Goal: Transaction & Acquisition: Book appointment/travel/reservation

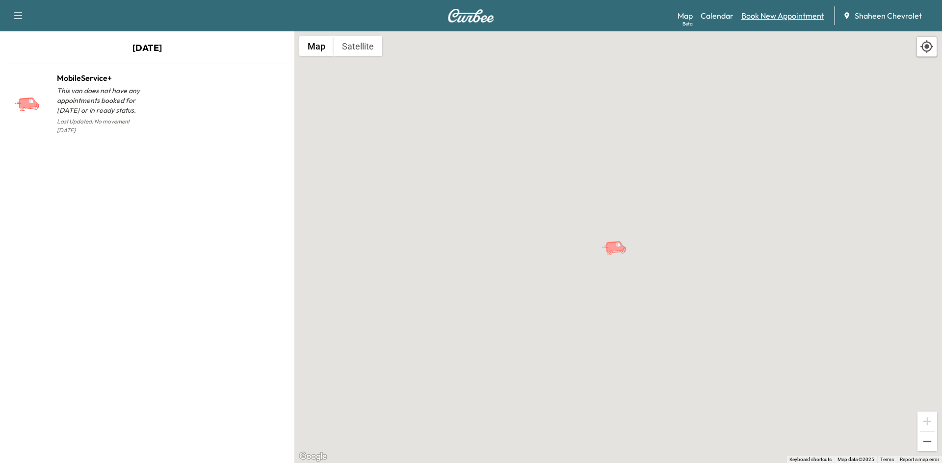
click at [773, 19] on link "Book New Appointment" at bounding box center [782, 16] width 83 height 12
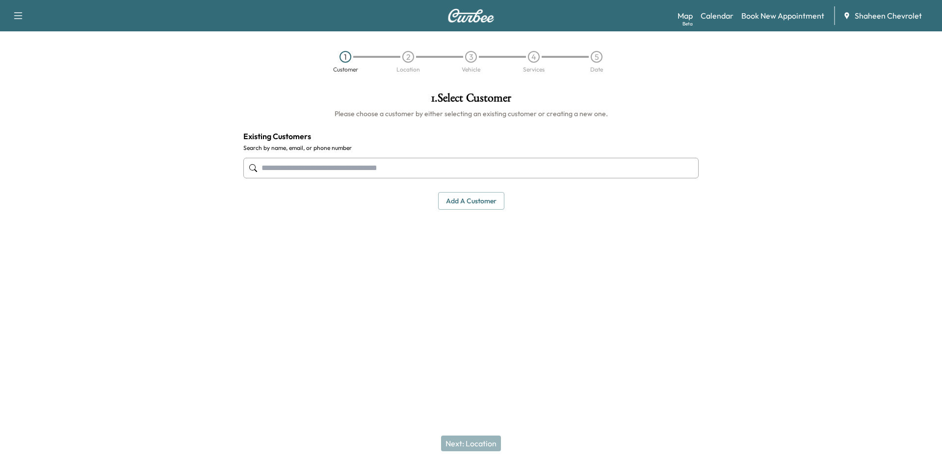
click at [335, 165] on input "text" at bounding box center [470, 168] width 455 height 21
click at [470, 207] on button "Add a customer" at bounding box center [471, 201] width 66 height 18
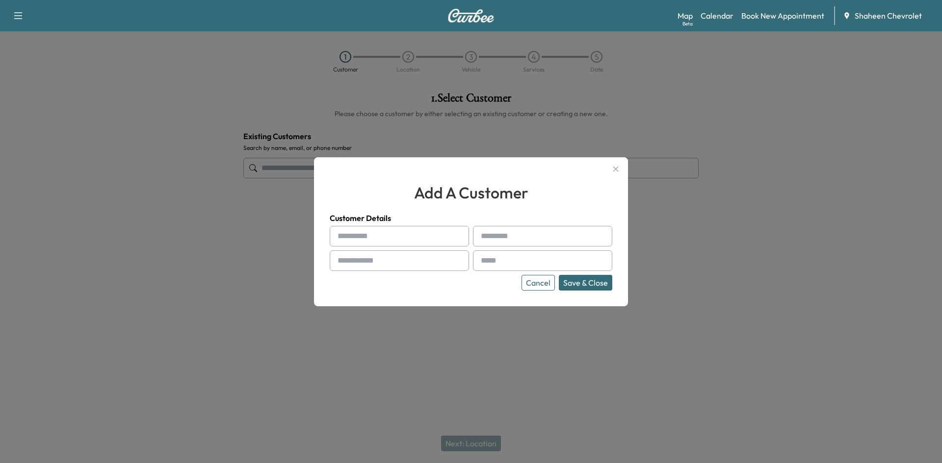
click at [379, 237] on input "text" at bounding box center [399, 236] width 139 height 21
type input "*********"
click at [554, 240] on input "text" at bounding box center [542, 236] width 139 height 21
type input "********"
click at [417, 260] on input "text" at bounding box center [399, 261] width 139 height 21
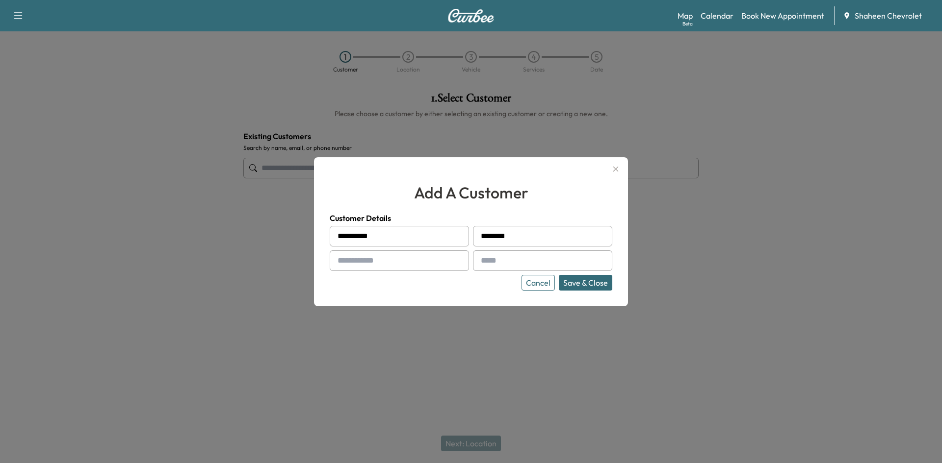
click at [400, 269] on input "text" at bounding box center [399, 261] width 139 height 21
type input "**********"
click at [505, 253] on input "text" at bounding box center [542, 261] width 139 height 21
click at [504, 259] on input "text" at bounding box center [542, 261] width 139 height 21
click at [510, 259] on input "text" at bounding box center [542, 261] width 139 height 21
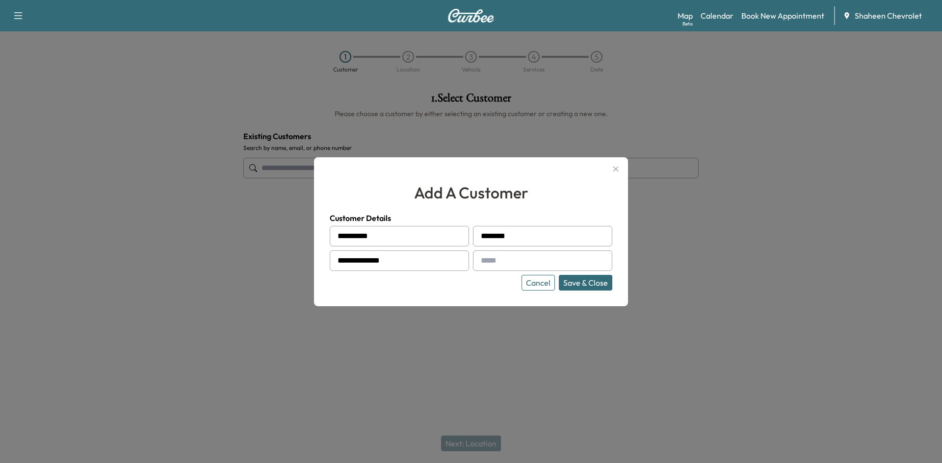
paste input "**********"
type input "**********"
click at [583, 285] on button "Save & Close" at bounding box center [585, 283] width 53 height 16
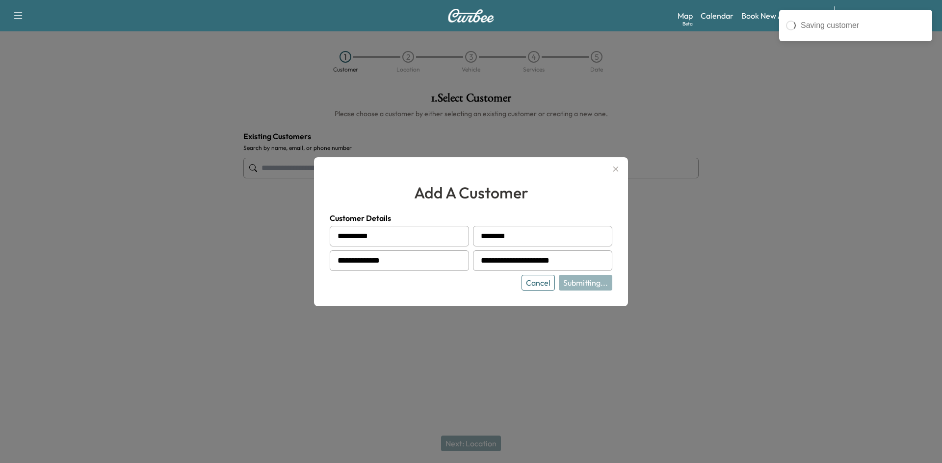
type input "**********"
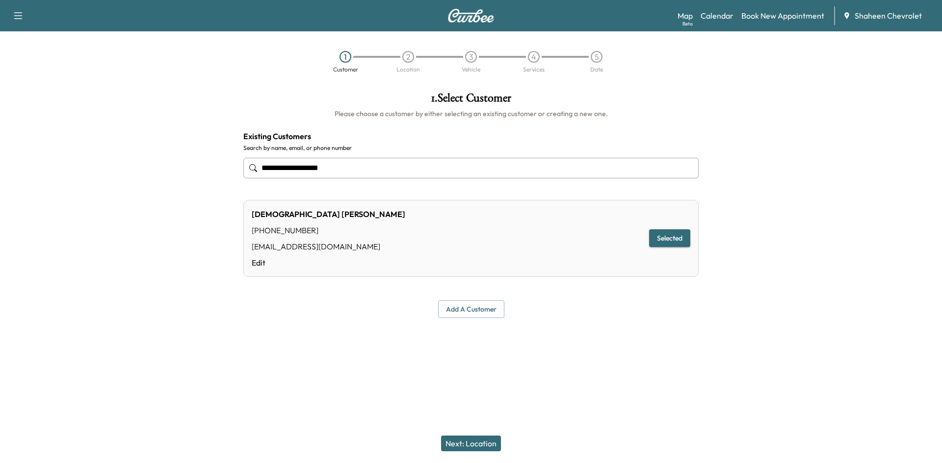
click at [679, 235] on button "Selected" at bounding box center [669, 239] width 41 height 18
click at [471, 446] on button "Next: Location" at bounding box center [471, 444] width 60 height 16
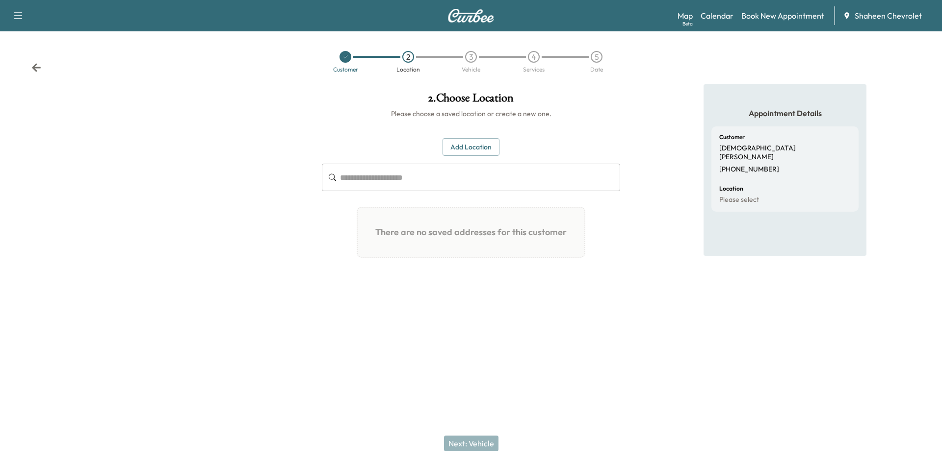
click at [399, 180] on input "text" at bounding box center [480, 177] width 280 height 27
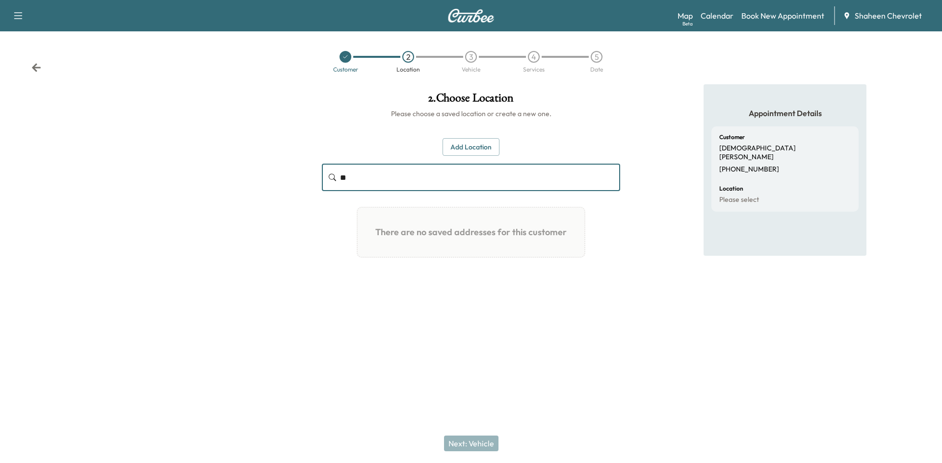
type input "*"
click at [462, 146] on button "Add Location" at bounding box center [470, 147] width 57 height 18
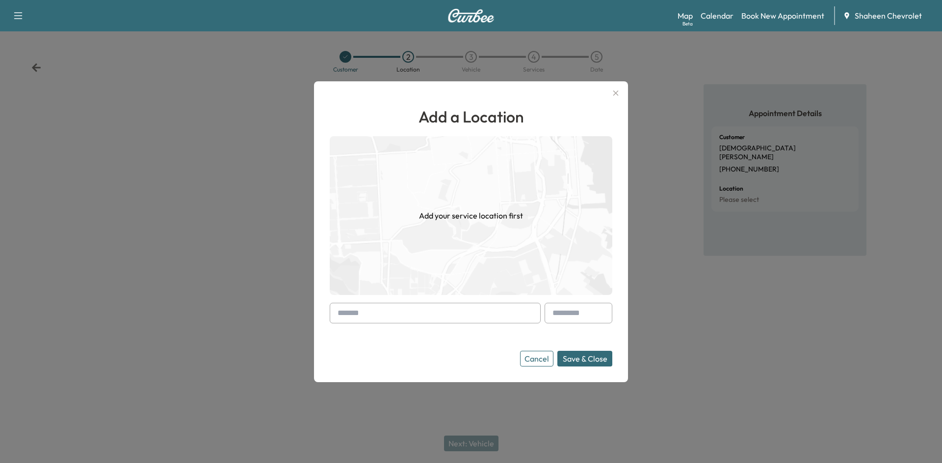
click at [415, 314] on input "text" at bounding box center [435, 313] width 211 height 21
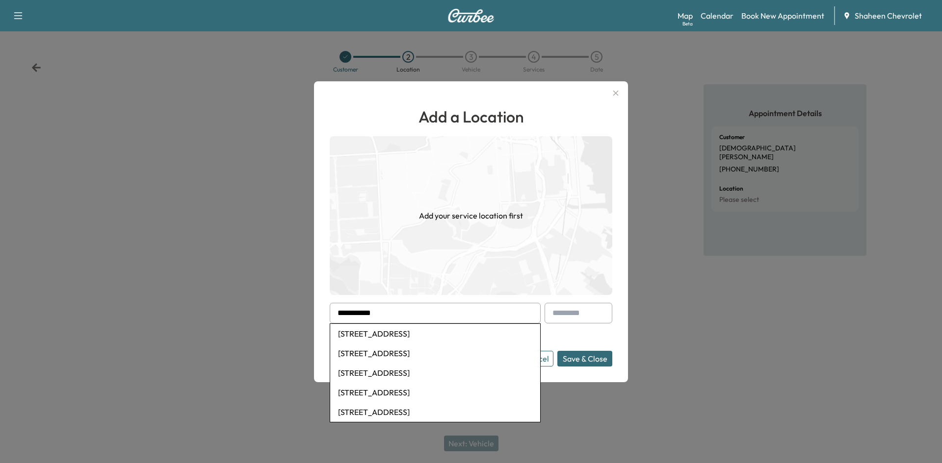
click at [421, 334] on li "[STREET_ADDRESS]" at bounding box center [435, 334] width 210 height 20
type input "**********"
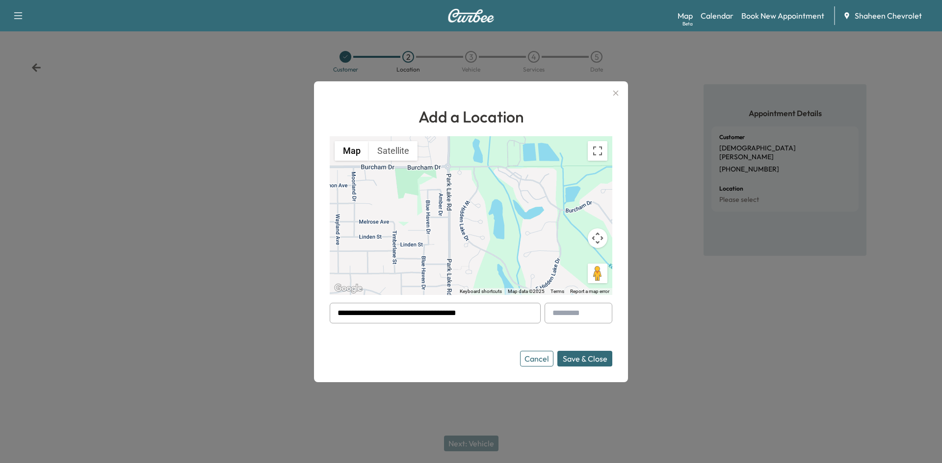
click at [591, 360] on button "Save & Close" at bounding box center [584, 359] width 55 height 16
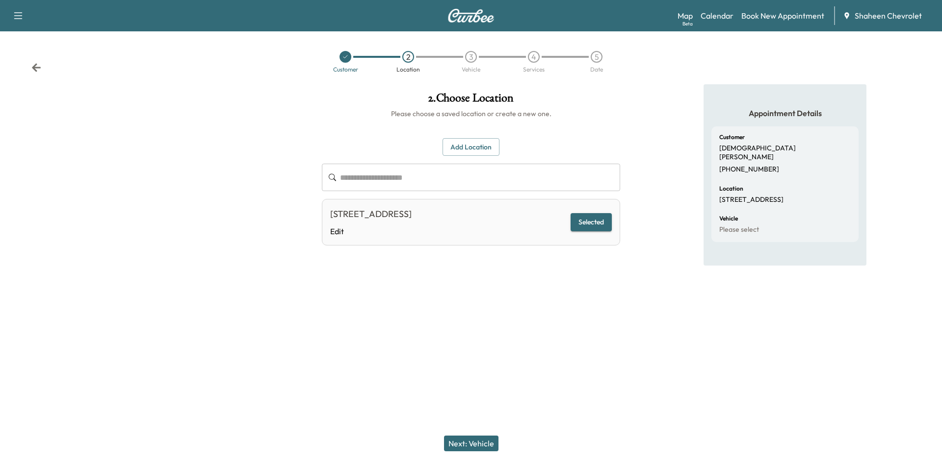
click at [482, 444] on button "Next: Vehicle" at bounding box center [471, 444] width 54 height 16
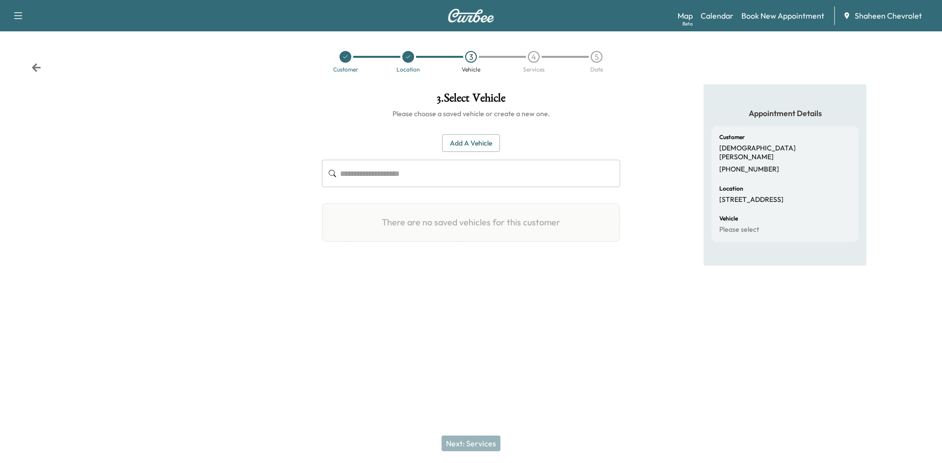
click at [471, 143] on button "Add a Vehicle" at bounding box center [471, 143] width 58 height 18
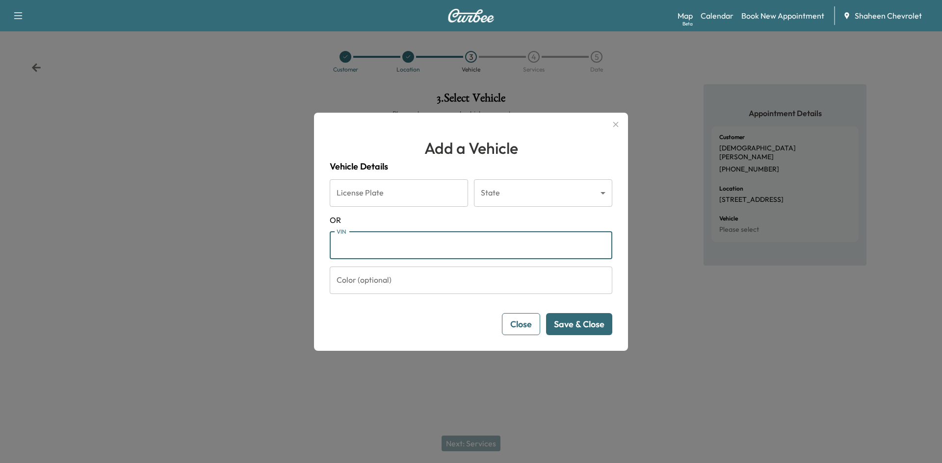
paste input "**********"
type input "**********"
click at [574, 323] on button "Save & Close" at bounding box center [579, 324] width 66 height 22
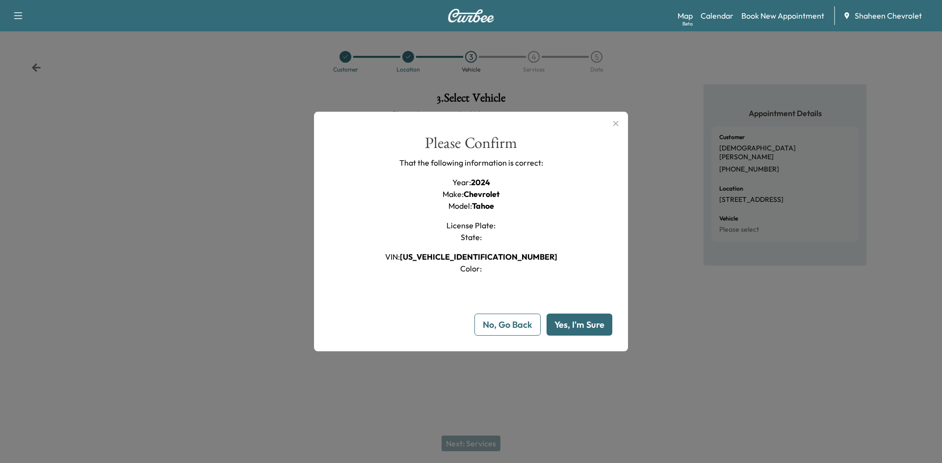
click at [574, 323] on button "Yes, I'm Sure" at bounding box center [579, 325] width 66 height 22
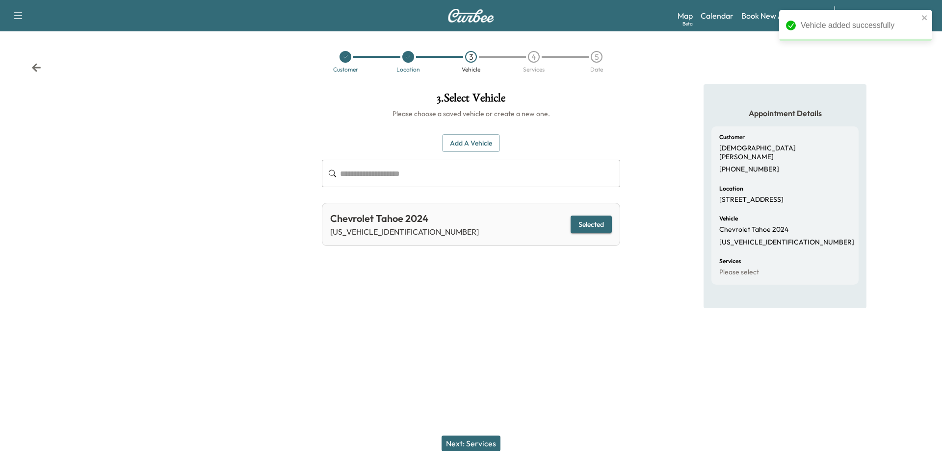
click at [479, 443] on button "Next: Services" at bounding box center [470, 444] width 59 height 16
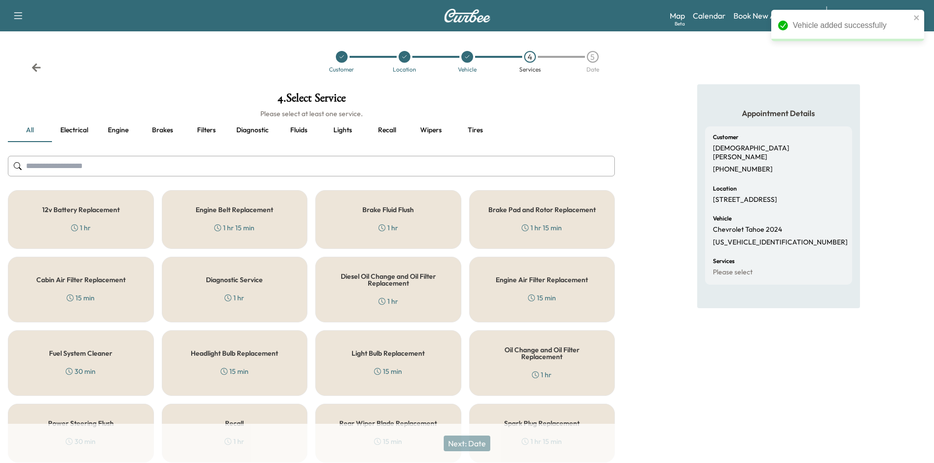
click at [114, 169] on input "text" at bounding box center [311, 166] width 607 height 21
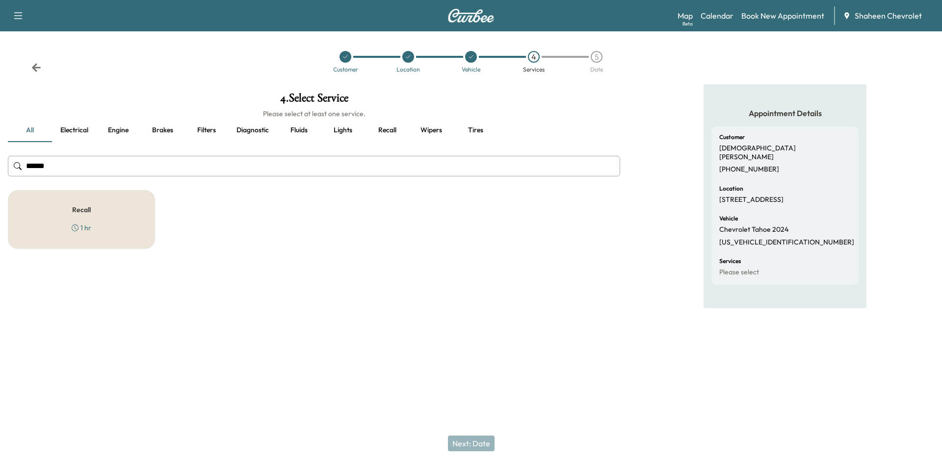
type input "******"
click at [121, 202] on div "Recall 1 hr" at bounding box center [81, 219] width 147 height 59
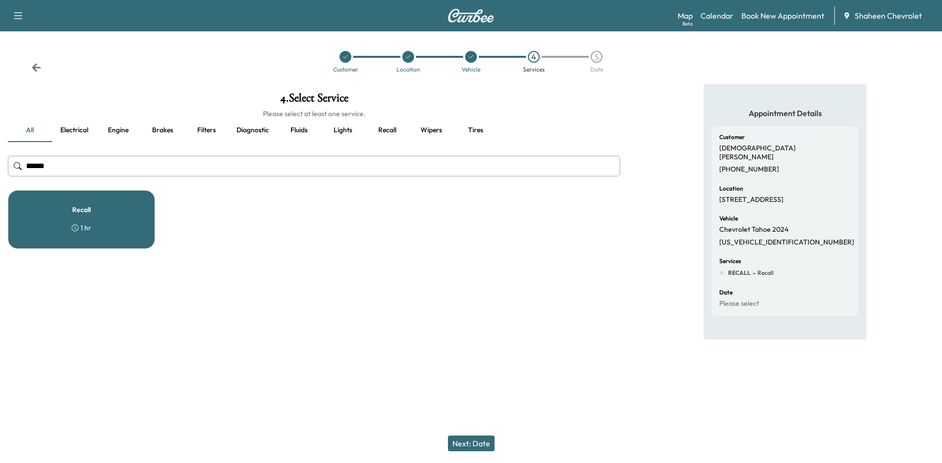
click at [476, 441] on button "Next: Date" at bounding box center [471, 444] width 47 height 16
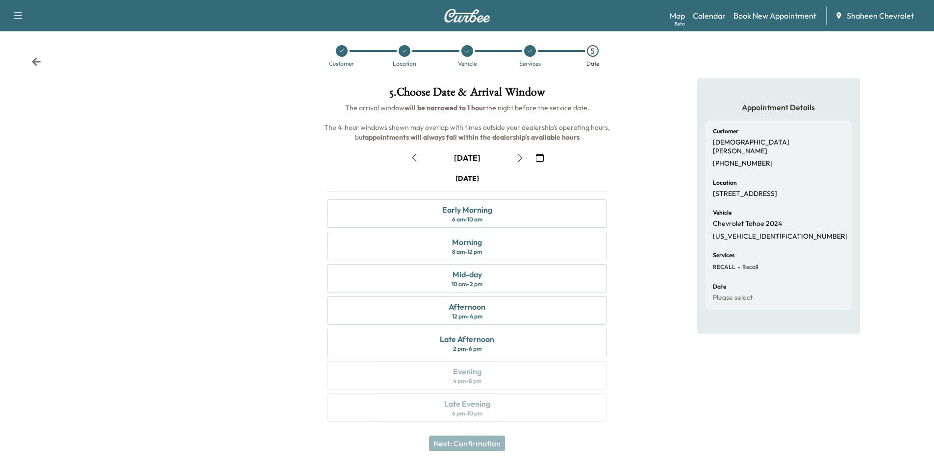
scroll to position [8, 0]
click at [518, 156] on icon "button" at bounding box center [520, 156] width 8 height 8
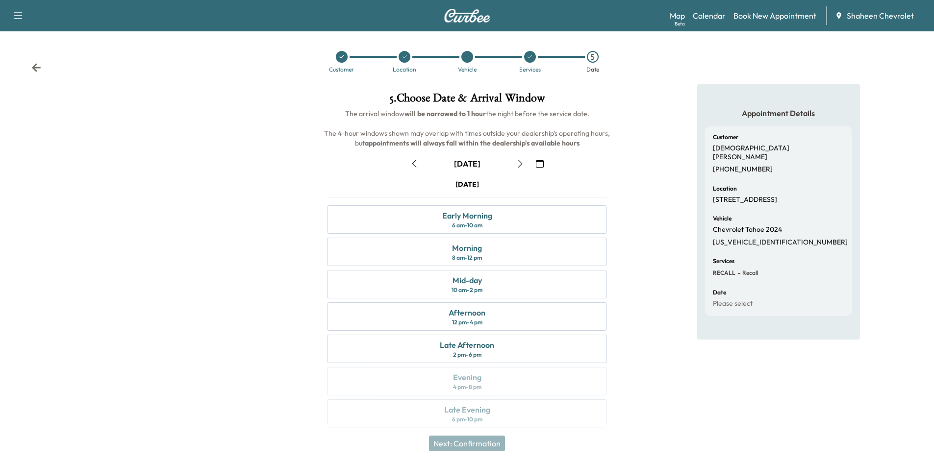
click at [540, 163] on icon "button" at bounding box center [540, 164] width 8 height 8
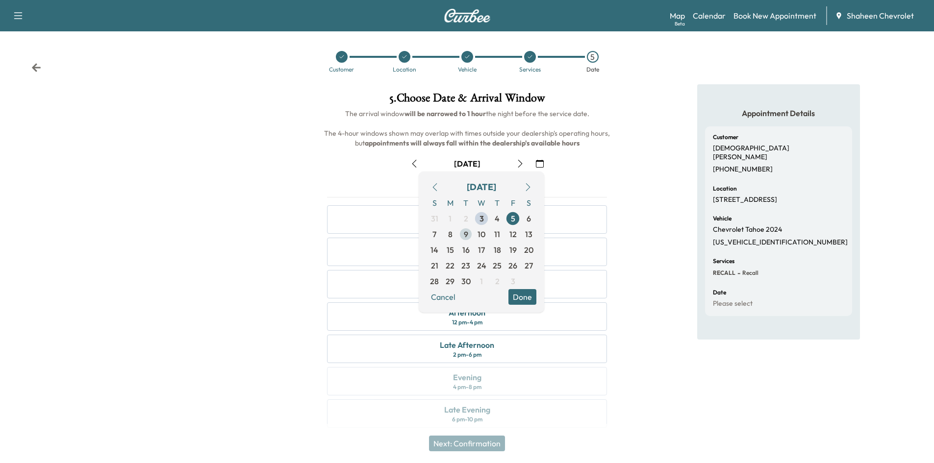
click at [469, 235] on span "9" at bounding box center [466, 235] width 16 height 16
click at [232, 301] on div at bounding box center [155, 262] width 311 height 356
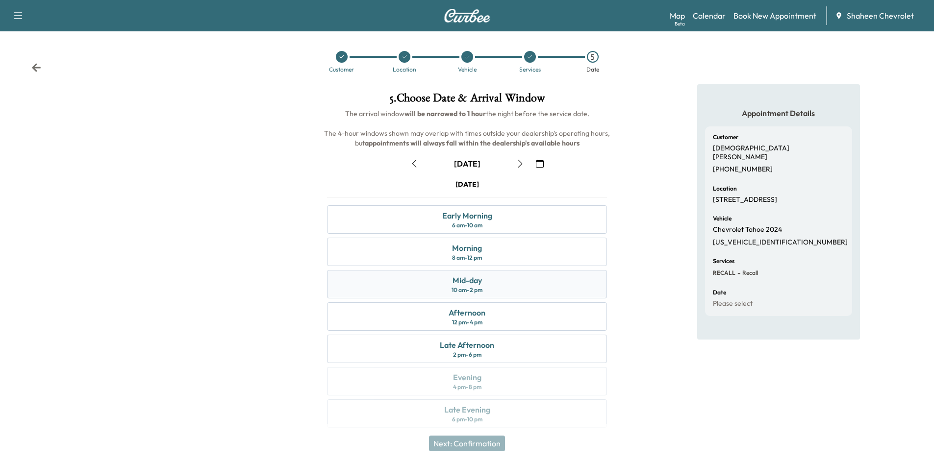
click at [412, 291] on div "Mid-day 10 am - 2 pm" at bounding box center [467, 284] width 280 height 28
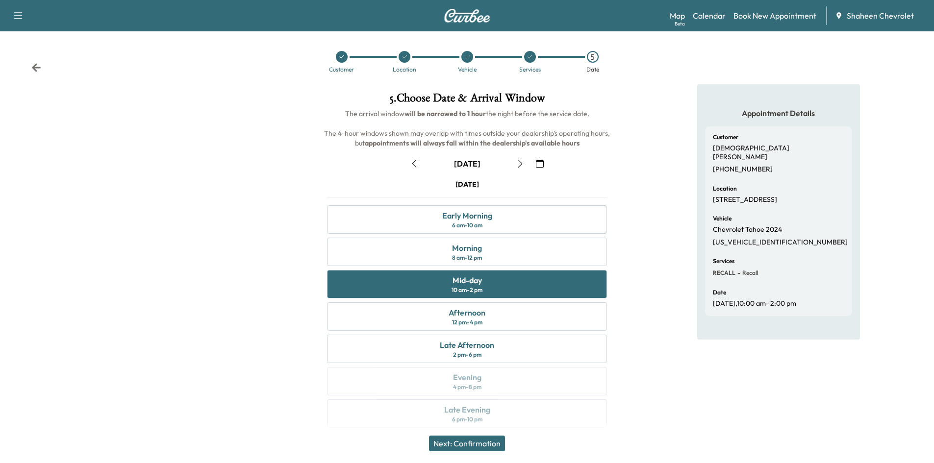
click at [490, 444] on button "Next: Confirmation" at bounding box center [467, 444] width 76 height 16
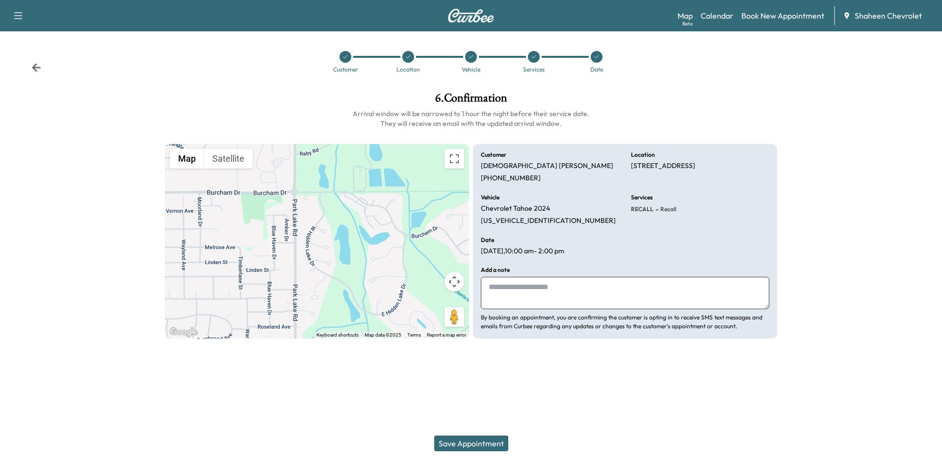
click at [490, 443] on button "Save Appointment" at bounding box center [471, 444] width 74 height 16
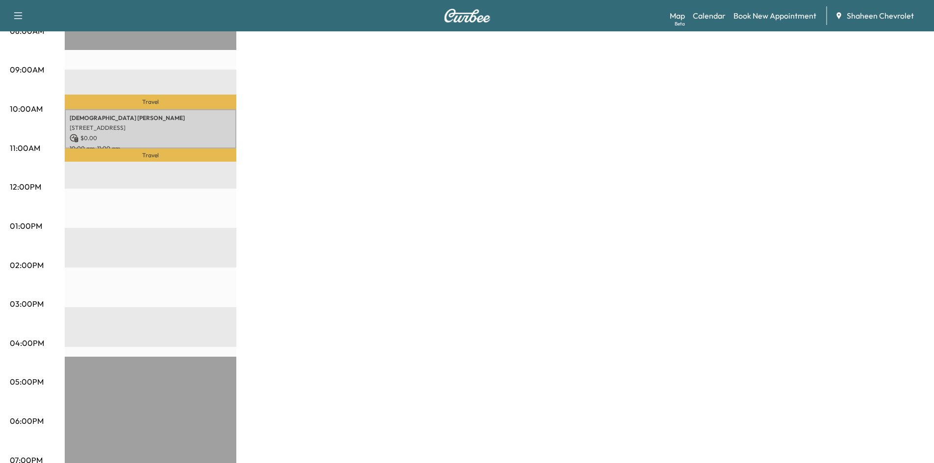
scroll to position [294, 0]
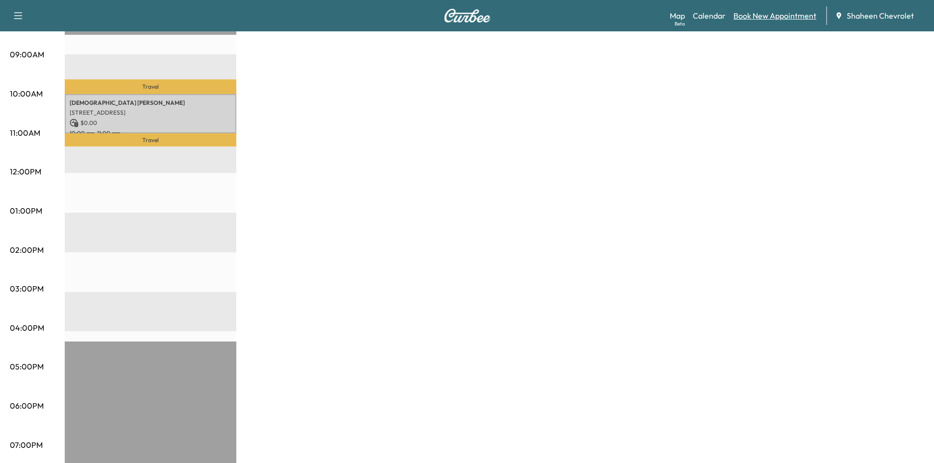
click at [772, 16] on link "Book New Appointment" at bounding box center [775, 16] width 83 height 12
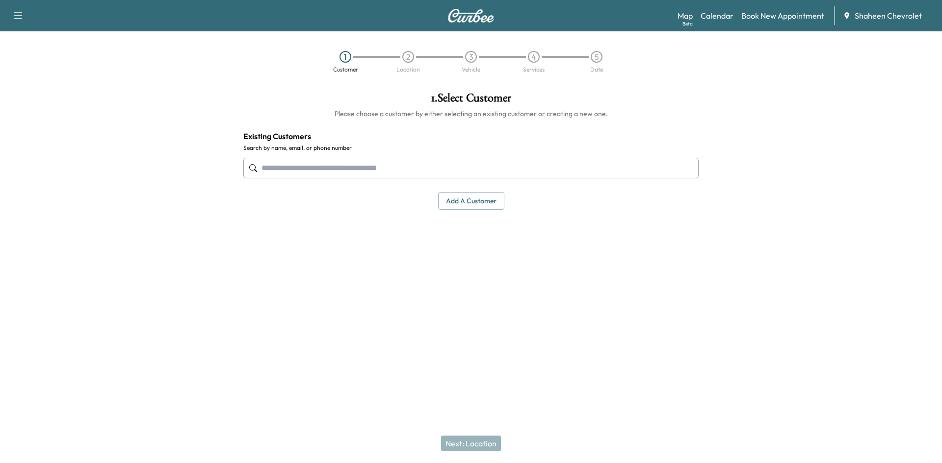
click at [314, 170] on input "text" at bounding box center [470, 168] width 455 height 21
click at [466, 187] on div "1 . Select Customer Please choose a customer by either selecting an existing cu…" at bounding box center [470, 150] width 471 height 133
click at [468, 204] on button "Add a customer" at bounding box center [471, 201] width 66 height 18
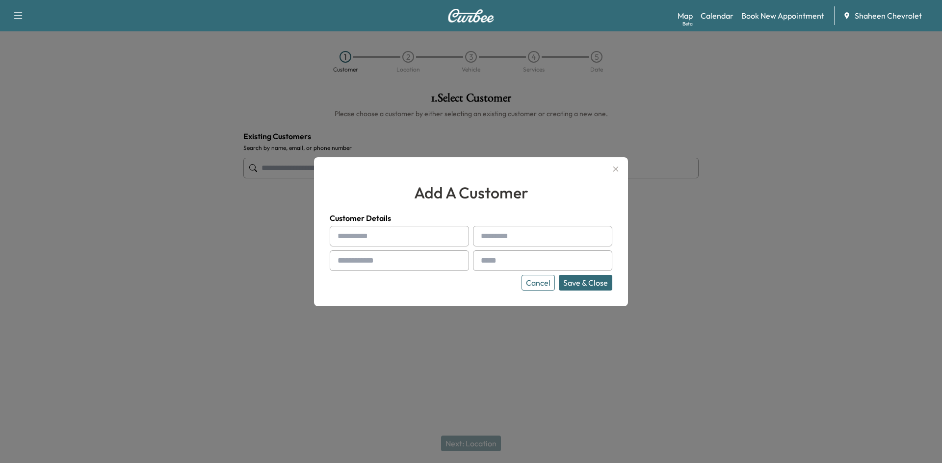
click at [406, 233] on input "text" at bounding box center [399, 236] width 139 height 21
type input "******"
type input "********"
click at [400, 258] on input "text" at bounding box center [399, 261] width 139 height 21
type input "**********"
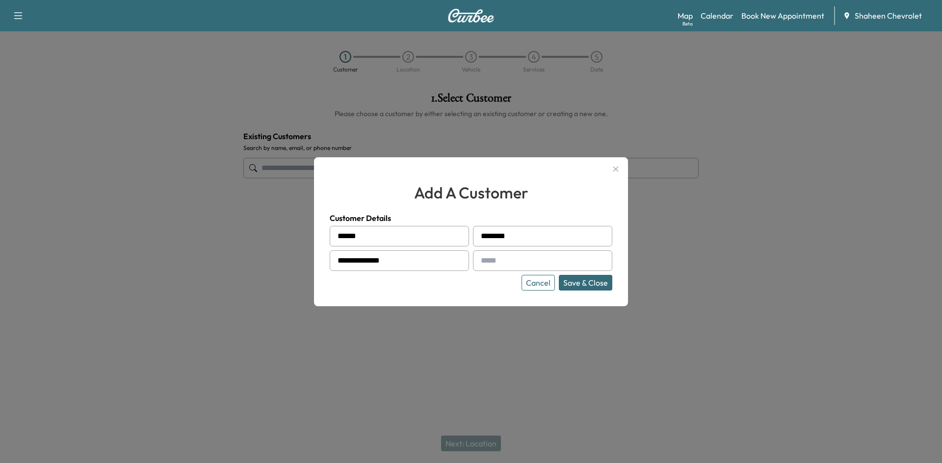
click at [484, 260] on div at bounding box center [483, 261] width 12 height 12
click at [494, 260] on input "text" at bounding box center [542, 261] width 139 height 21
type input "*"
type input "**********"
click at [583, 283] on button "Save & Close" at bounding box center [585, 283] width 53 height 16
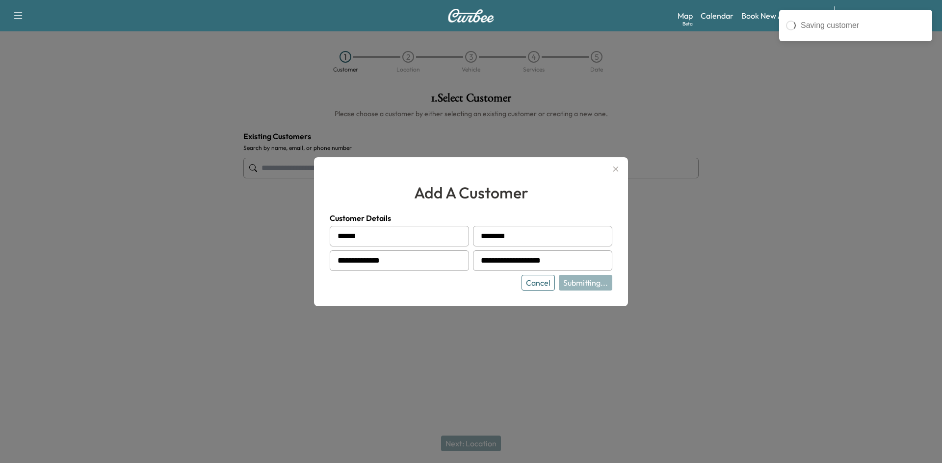
type input "**********"
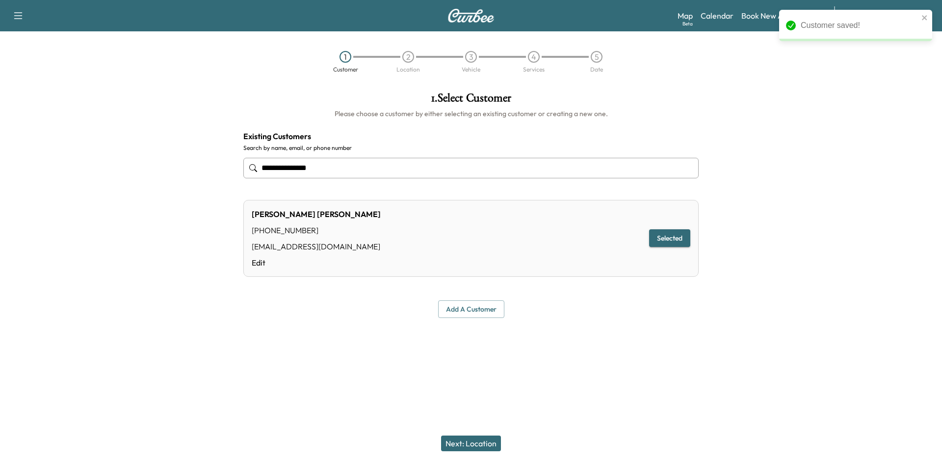
click at [486, 438] on button "Next: Location" at bounding box center [471, 444] width 60 height 16
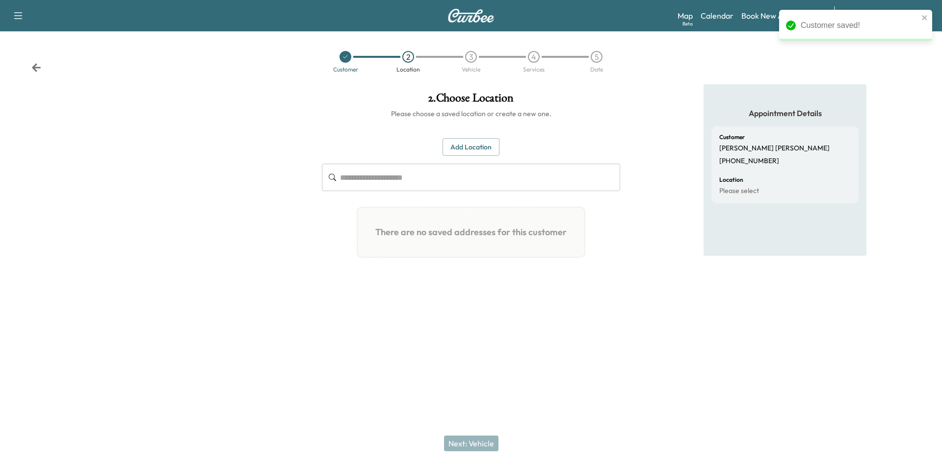
click at [419, 181] on input "text" at bounding box center [480, 177] width 280 height 27
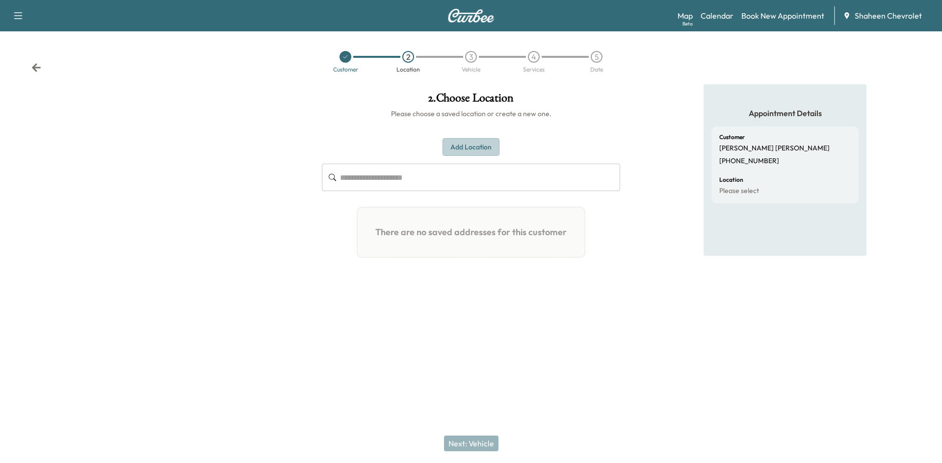
click at [482, 144] on button "Add Location" at bounding box center [470, 147] width 57 height 18
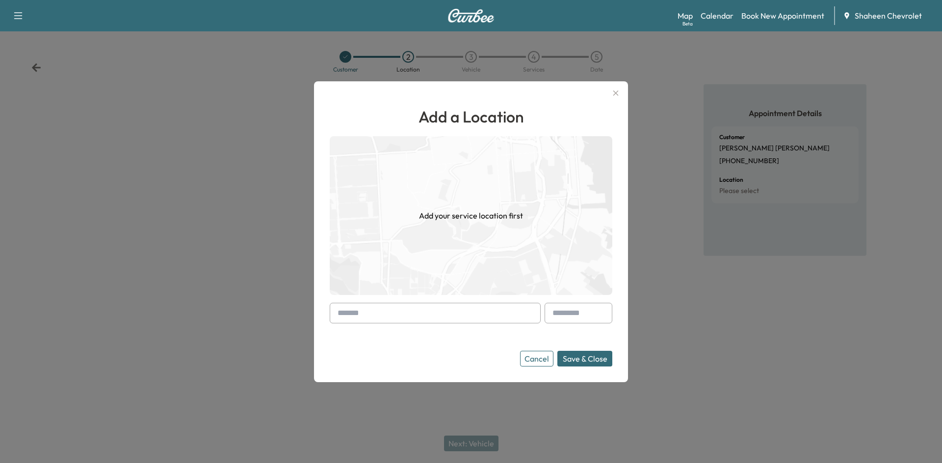
click at [416, 315] on input "text" at bounding box center [435, 313] width 211 height 21
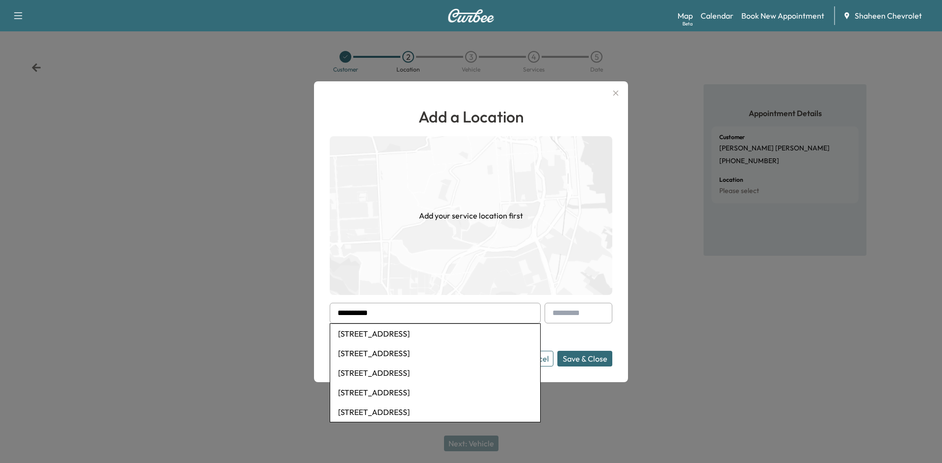
click at [415, 340] on li "[STREET_ADDRESS]" at bounding box center [435, 334] width 210 height 20
type input "**********"
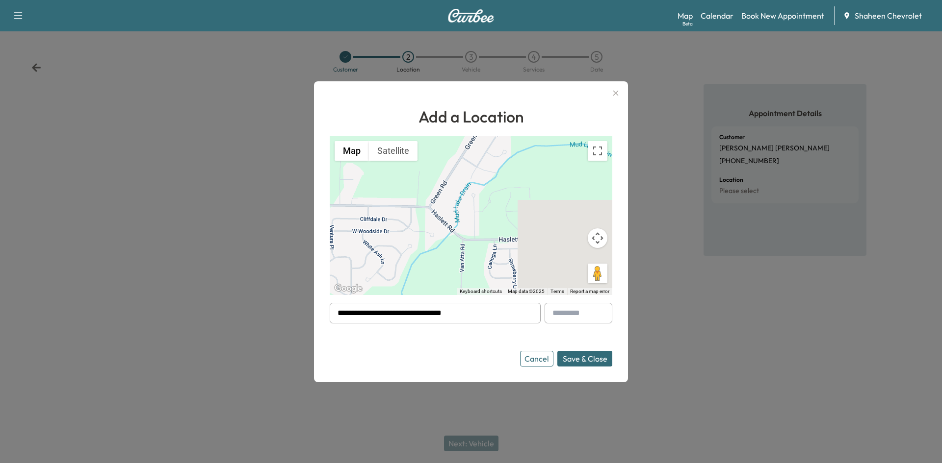
click at [576, 355] on button "Save & Close" at bounding box center [584, 359] width 55 height 16
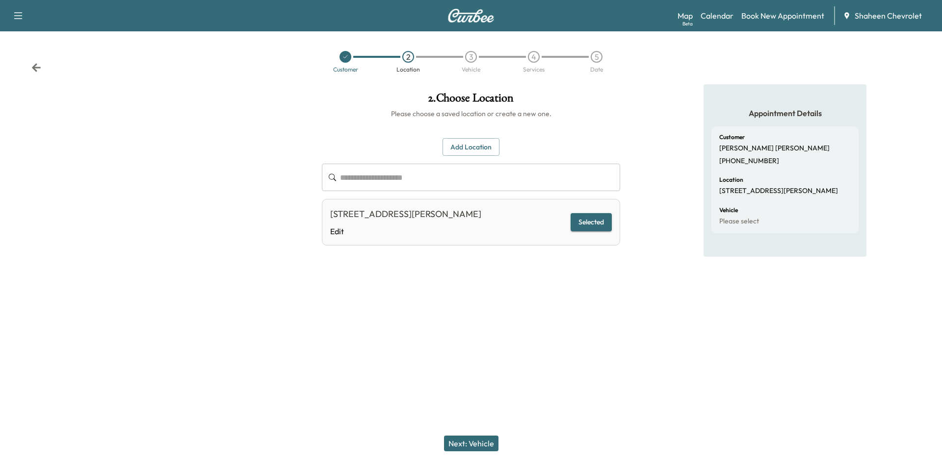
click at [488, 441] on button "Next: Vehicle" at bounding box center [471, 444] width 54 height 16
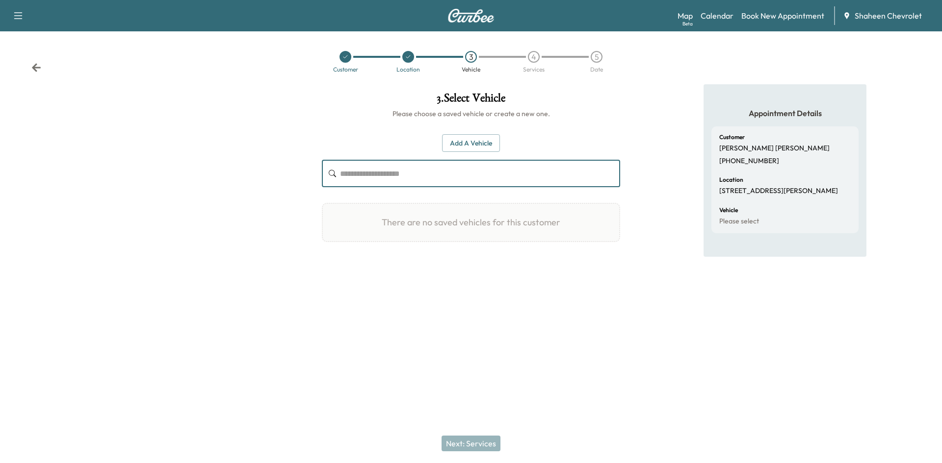
click at [370, 174] on input "text" at bounding box center [480, 173] width 280 height 27
click at [457, 142] on button "Add a Vehicle" at bounding box center [471, 143] width 58 height 18
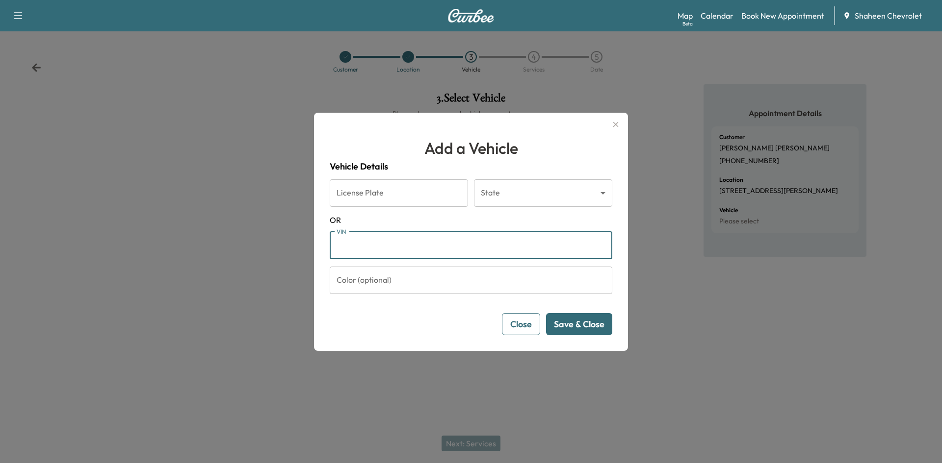
paste input "**********"
type input "**********"
click at [568, 329] on button "Save & Close" at bounding box center [579, 324] width 66 height 22
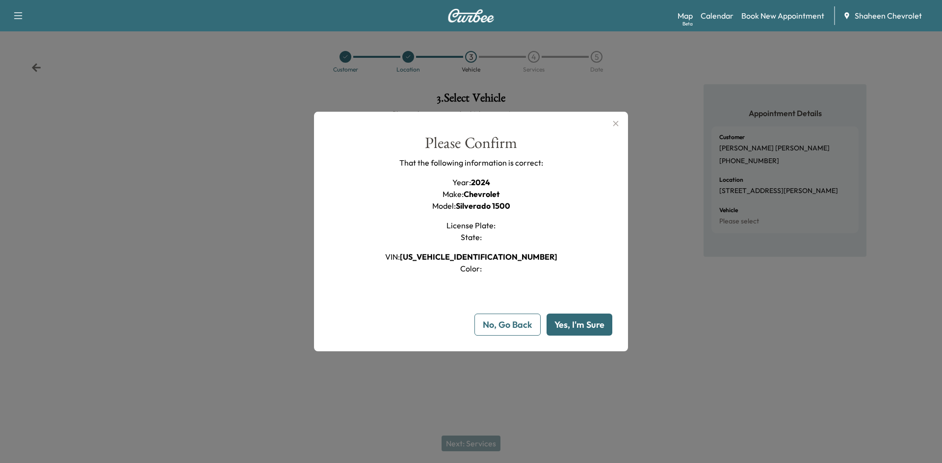
click at [568, 329] on button "Yes, I'm Sure" at bounding box center [579, 325] width 66 height 22
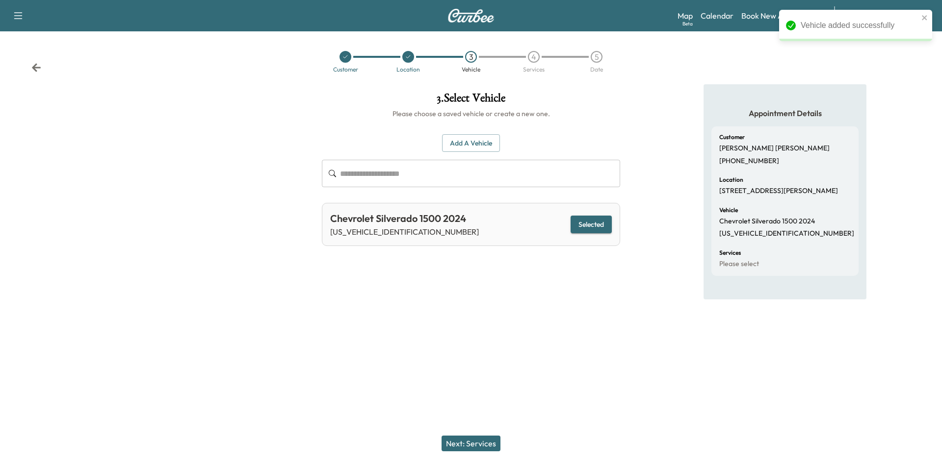
click at [475, 446] on button "Next: Services" at bounding box center [470, 444] width 59 height 16
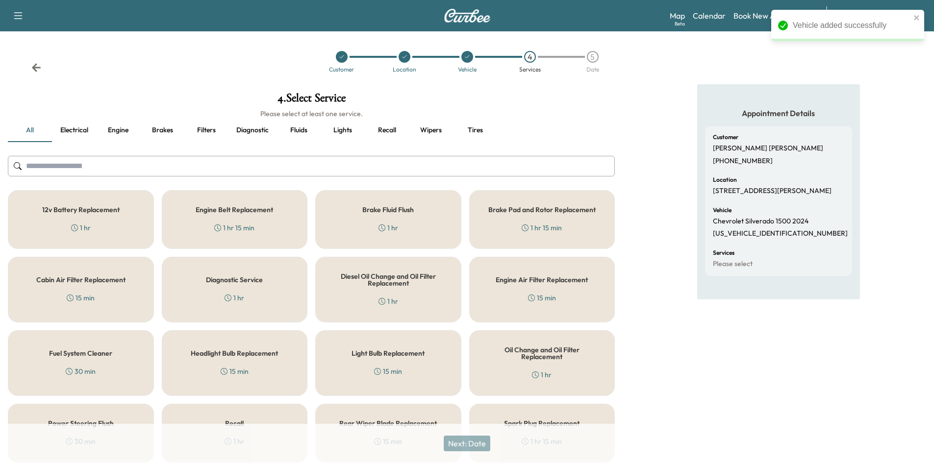
click at [101, 171] on input "text" at bounding box center [311, 166] width 607 height 21
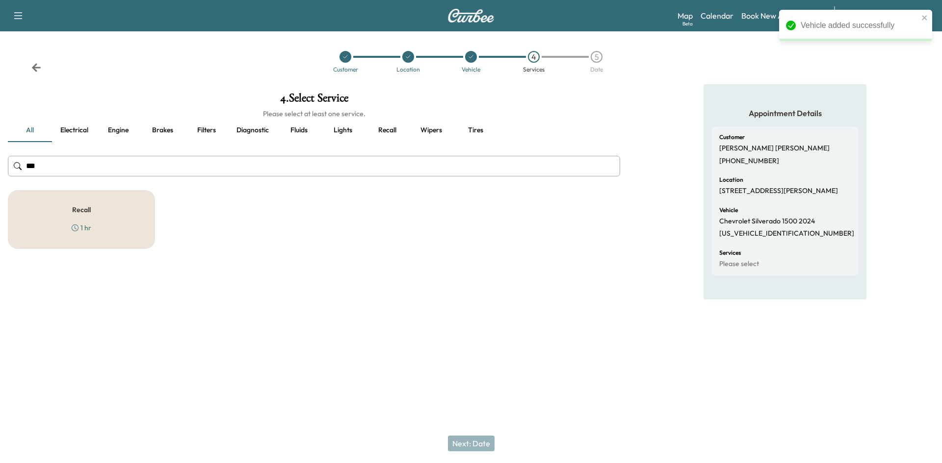
type input "***"
click at [106, 205] on div "Recall 1 hr" at bounding box center [81, 219] width 147 height 59
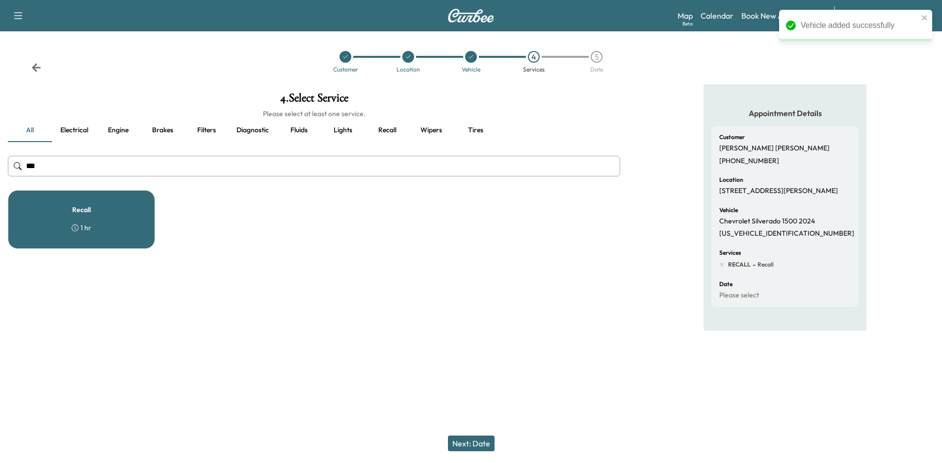
click at [485, 441] on button "Next: Date" at bounding box center [471, 444] width 47 height 16
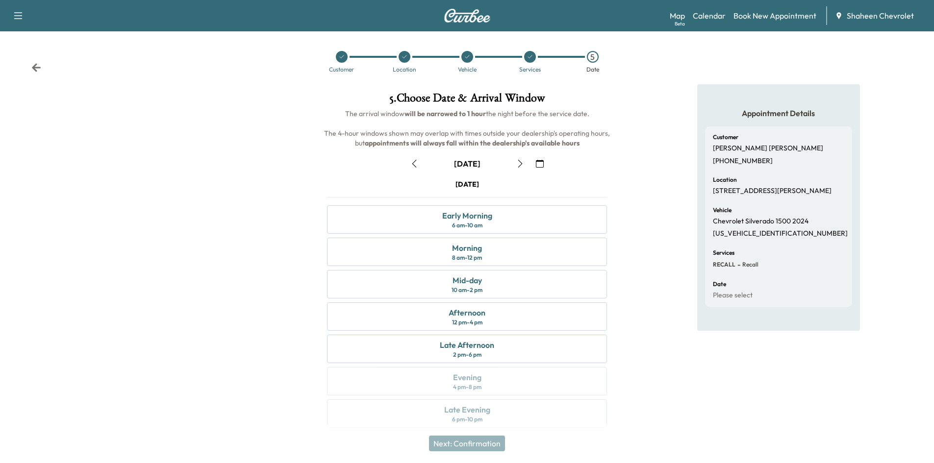
click at [543, 164] on icon "button" at bounding box center [540, 164] width 8 height 8
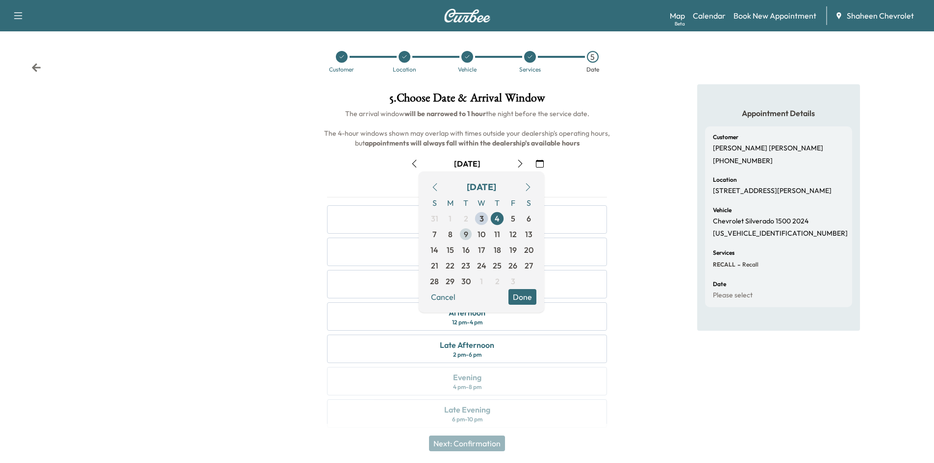
click at [466, 236] on span "9" at bounding box center [466, 235] width 4 height 12
click at [404, 347] on div "Late Afternoon 2 pm - 6 pm" at bounding box center [467, 349] width 280 height 28
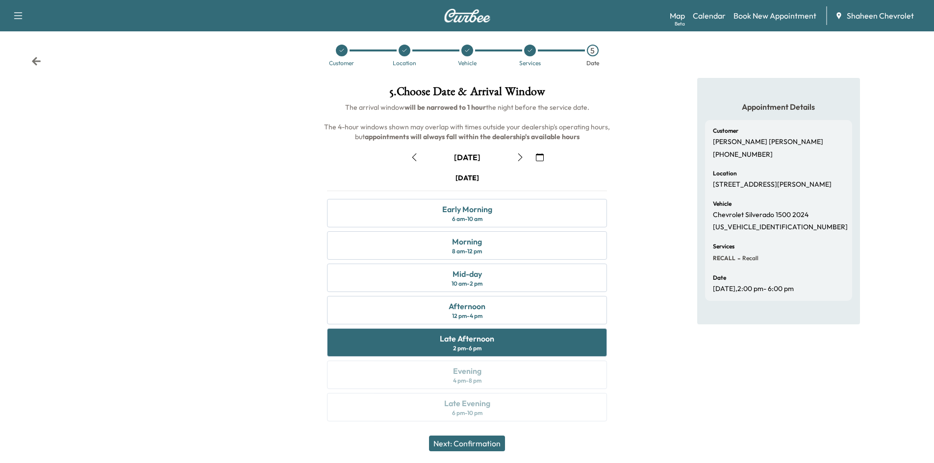
scroll to position [8, 0]
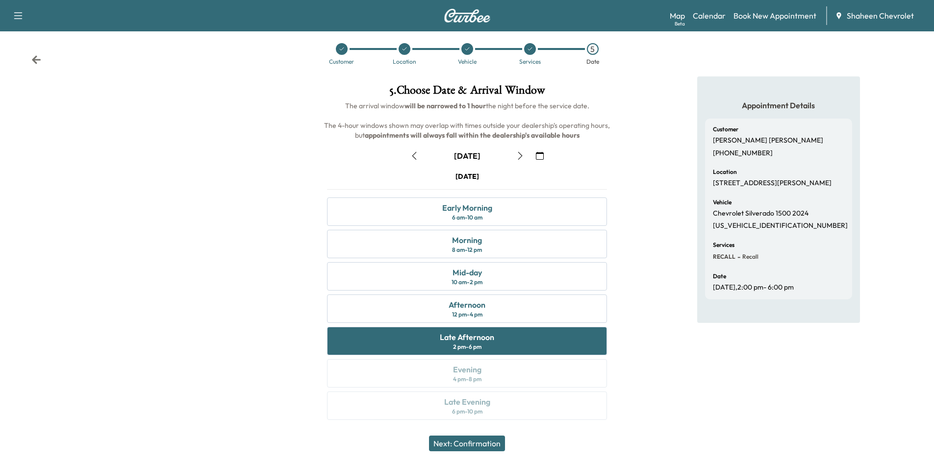
click at [490, 446] on button "Next: Confirmation" at bounding box center [467, 444] width 76 height 16
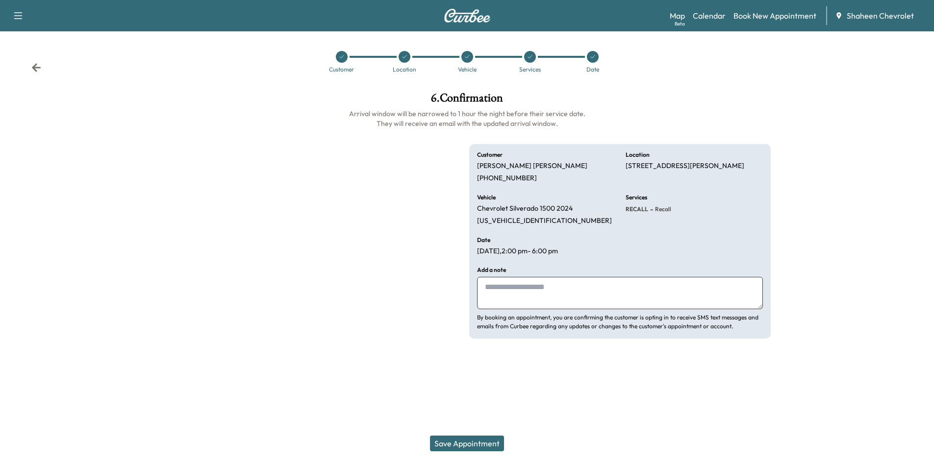
scroll to position [0, 0]
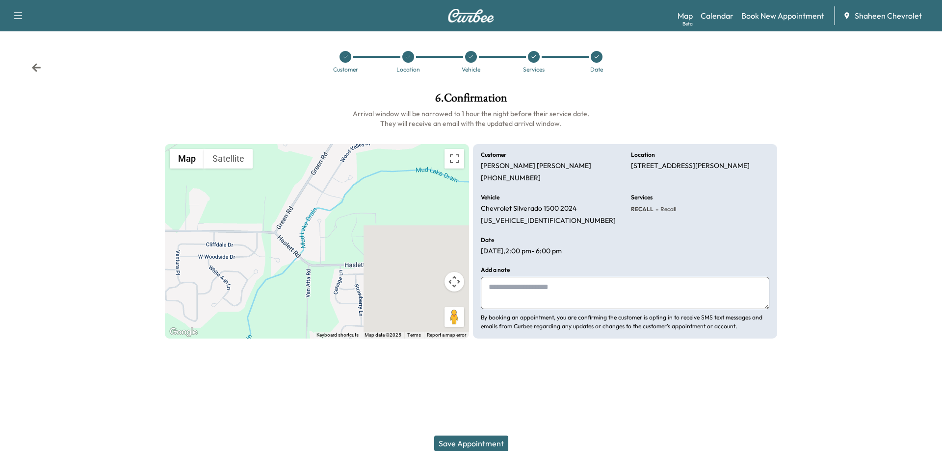
click at [518, 293] on textarea at bounding box center [625, 293] width 288 height 32
type textarea "**********"
click at [491, 440] on button "Save Appointment" at bounding box center [471, 444] width 74 height 16
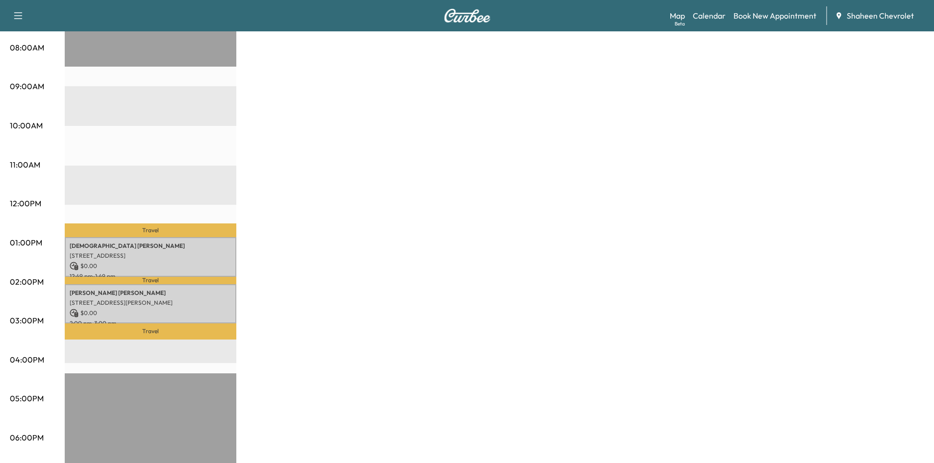
scroll to position [245, 0]
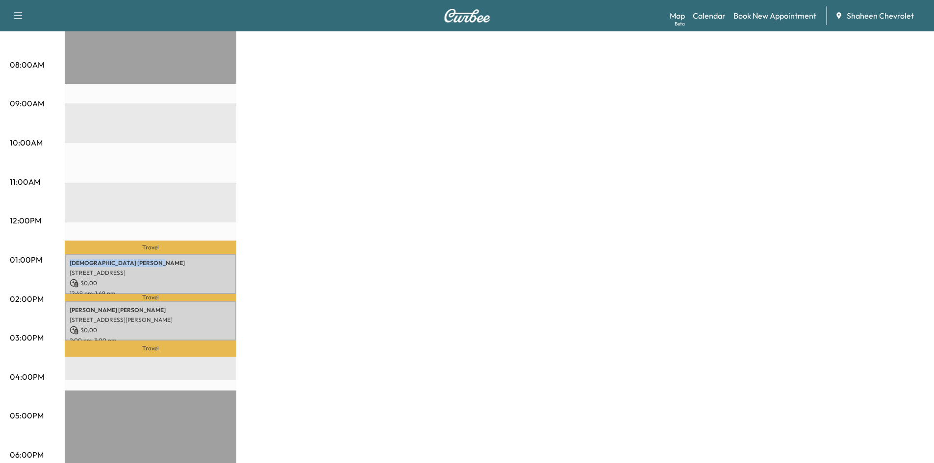
drag, startPoint x: 178, startPoint y: 262, endPoint x: 179, endPoint y: 128, distance: 133.9
click at [177, 129] on div "Travel [PERSON_NAME] [STREET_ADDRESS] $ 0.00 12:49 pm - 1:49 pm Travel [PERSON_…" at bounding box center [151, 302] width 172 height 634
click at [292, 207] on div "MobileService+ $ 0.00 Revenue 2 hr Work Time 56 min Transit Time Travel [PERSON…" at bounding box center [495, 251] width 860 height 736
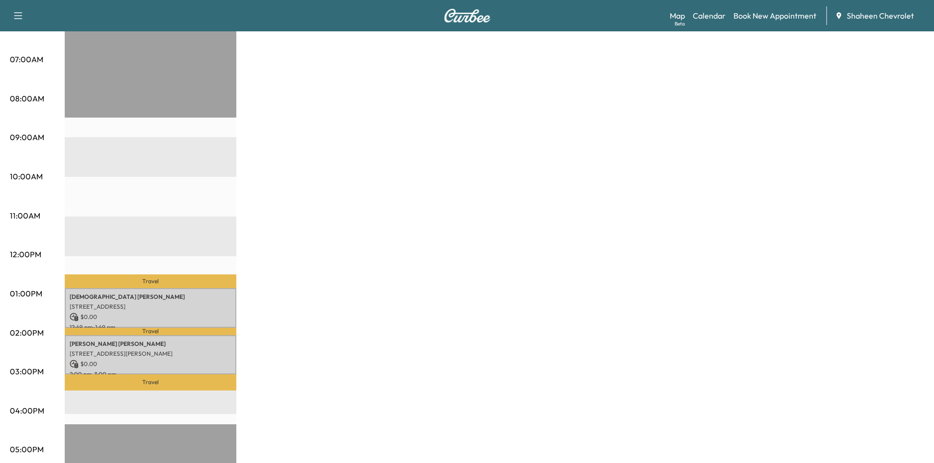
scroll to position [196, 0]
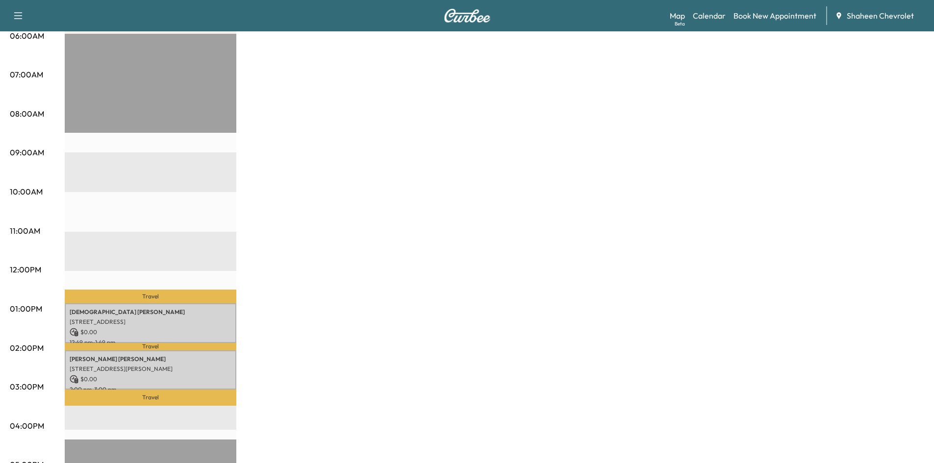
drag, startPoint x: 199, startPoint y: 315, endPoint x: 235, endPoint y: 197, distance: 124.0
click at [229, 194] on div "Travel [PERSON_NAME] [STREET_ADDRESS] $ 0.00 12:49 pm - 1:49 pm Travel [PERSON_…" at bounding box center [151, 351] width 172 height 634
click at [305, 228] on div "MobileService+ $ 0.00 Revenue 2 hr Work Time 56 min Transit Time Travel [PERSON…" at bounding box center [495, 300] width 860 height 736
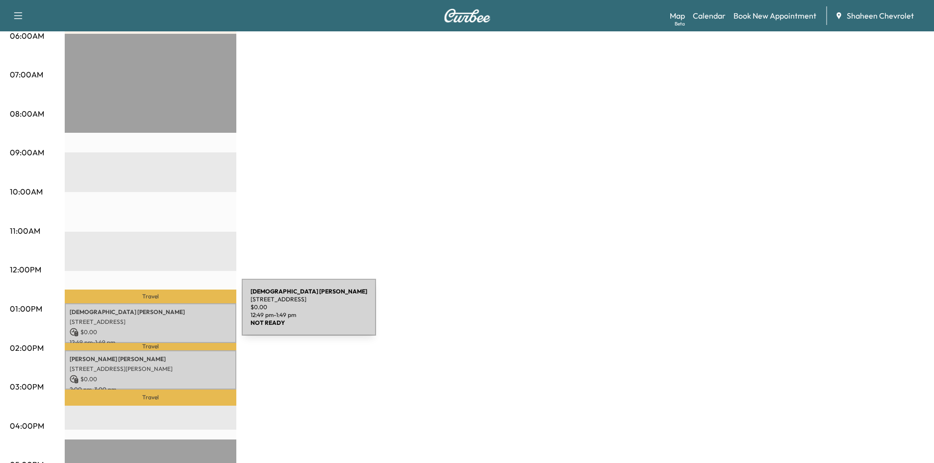
click at [168, 313] on div "[PERSON_NAME] [STREET_ADDRESS] $ 0.00 12:49 pm - 1:49 pm" at bounding box center [151, 324] width 172 height 40
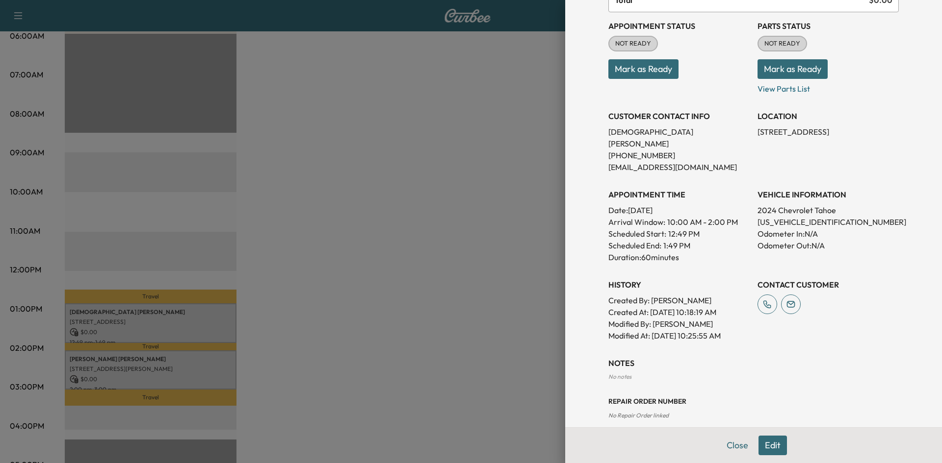
scroll to position [103, 0]
click at [772, 445] on button "Edit" at bounding box center [772, 446] width 28 height 20
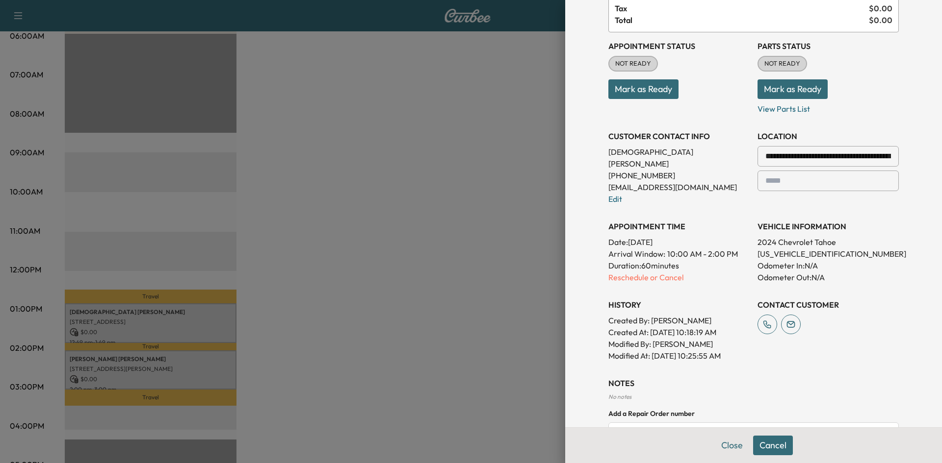
scroll to position [124, 0]
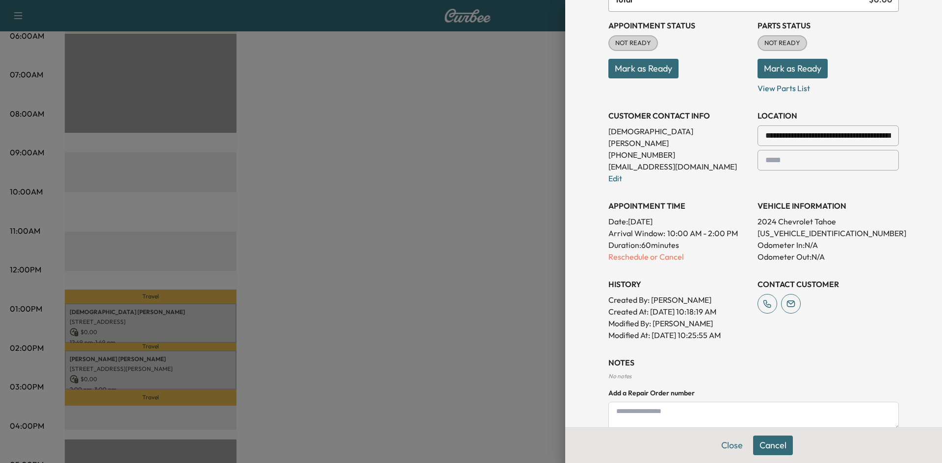
click at [715, 405] on textarea at bounding box center [753, 416] width 290 height 28
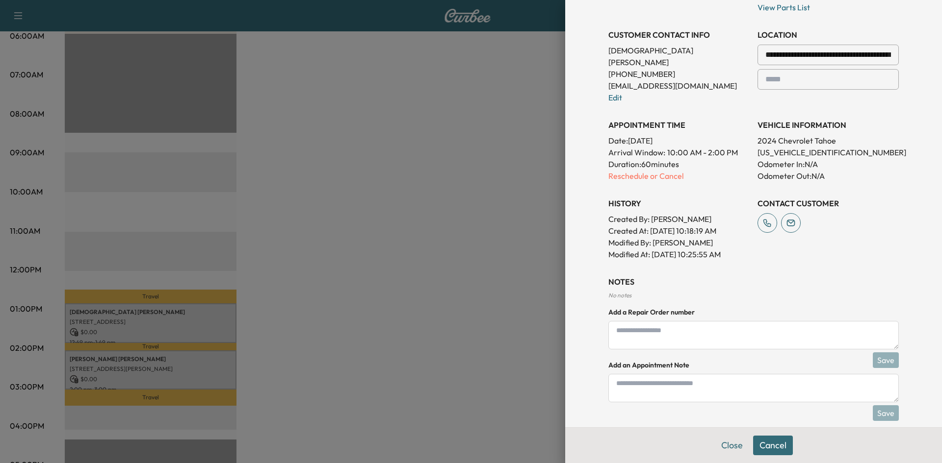
scroll to position [206, 0]
click at [623, 290] on div "No notes" at bounding box center [753, 294] width 290 height 8
click at [621, 290] on div "No notes" at bounding box center [753, 294] width 290 height 8
click at [681, 373] on textarea at bounding box center [753, 387] width 290 height 28
type textarea "**********"
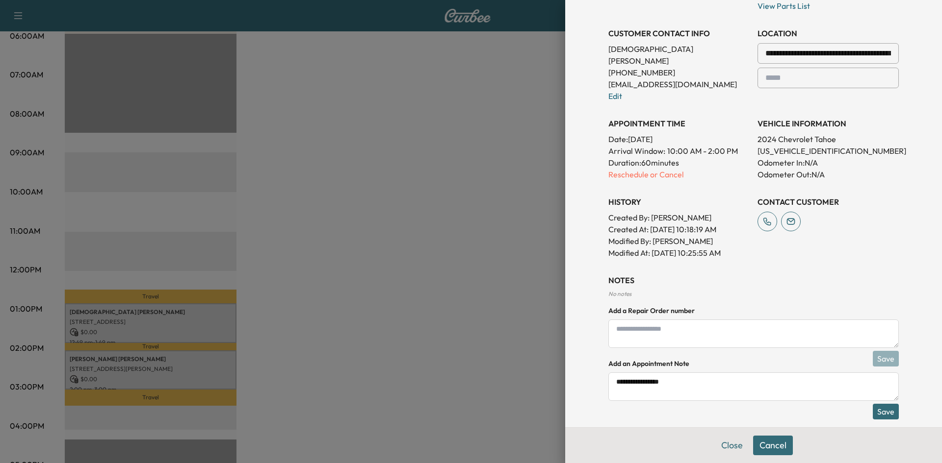
click at [874, 404] on button "Save" at bounding box center [886, 412] width 26 height 16
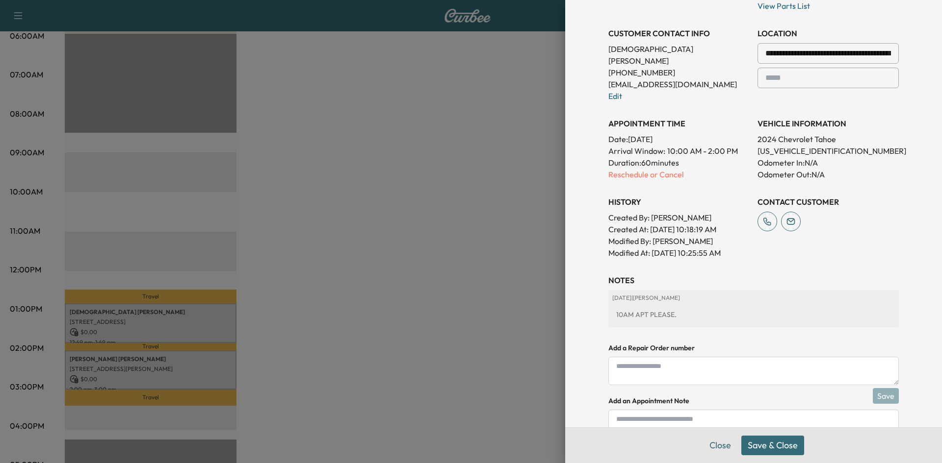
click at [786, 447] on button "Save & Close" at bounding box center [772, 446] width 63 height 20
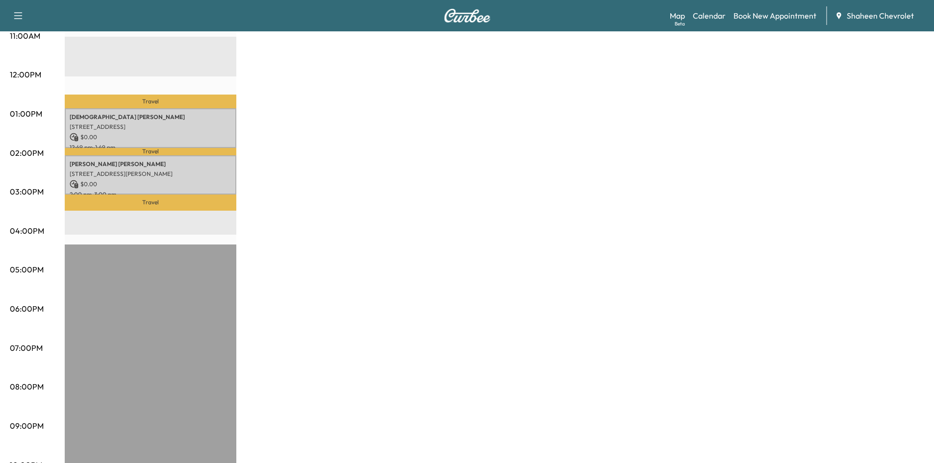
scroll to position [392, 0]
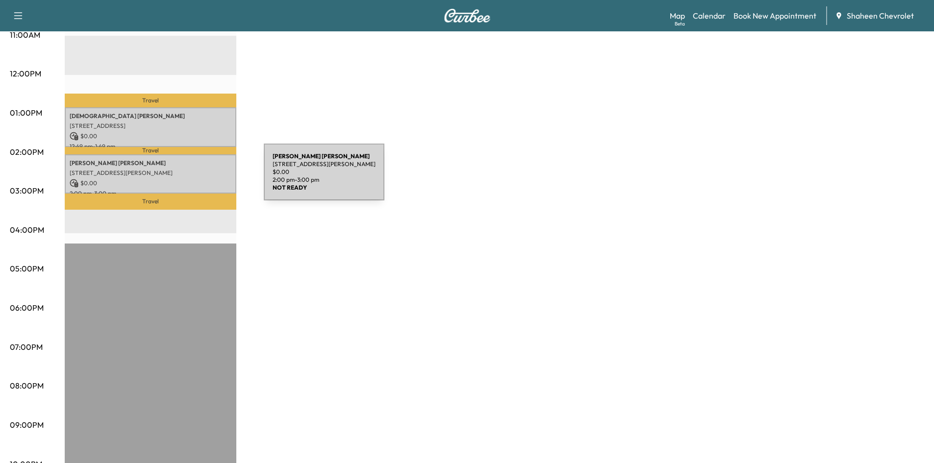
click at [190, 179] on p "$ 0.00" at bounding box center [151, 183] width 162 height 9
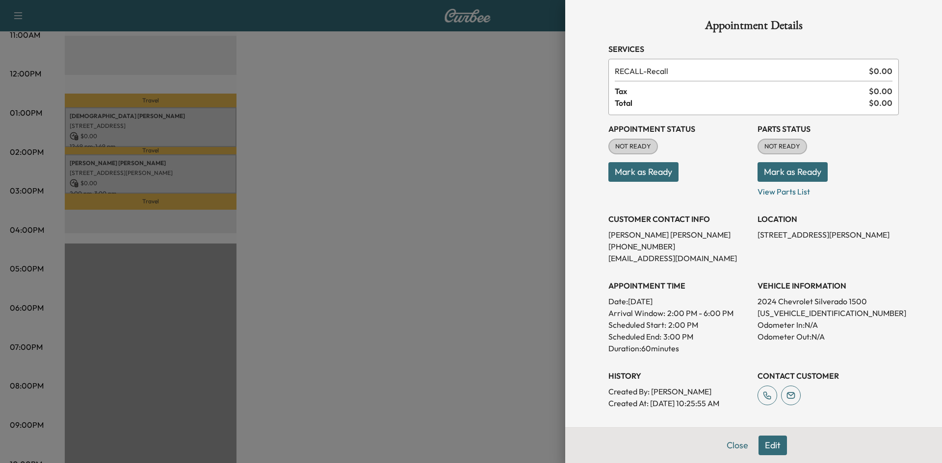
click at [542, 157] on div at bounding box center [471, 231] width 942 height 463
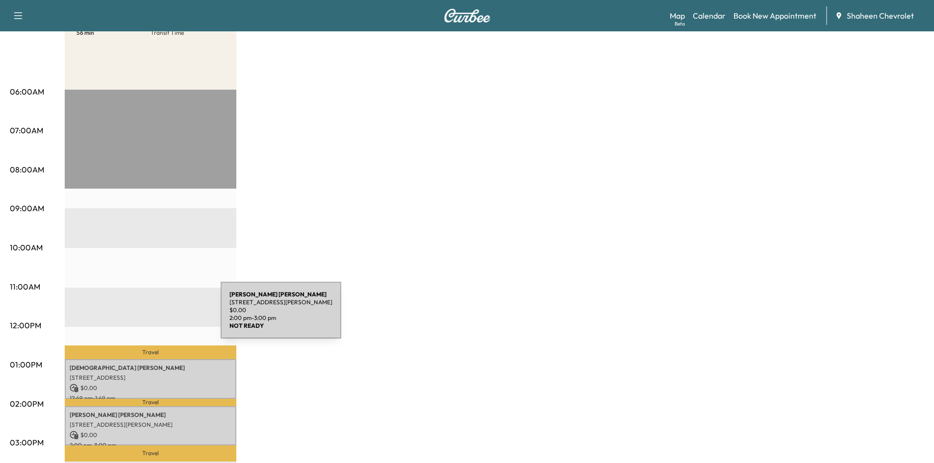
scroll to position [294, 0]
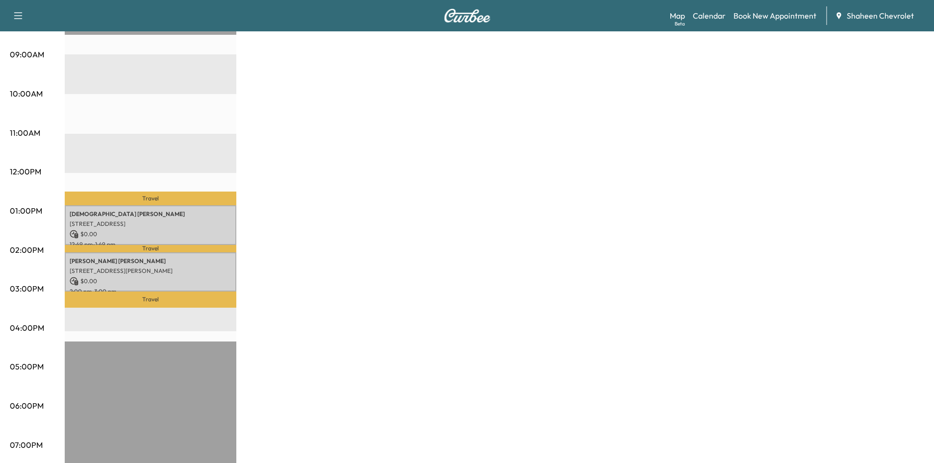
drag, startPoint x: 180, startPoint y: 225, endPoint x: 181, endPoint y: 112, distance: 112.3
click at [182, 114] on div "Travel [PERSON_NAME] [STREET_ADDRESS] $ 0.00 12:49 pm - 1:49 pm Travel [PERSON_…" at bounding box center [151, 253] width 172 height 634
click at [289, 194] on div "MobileService+ $ 0.00 Revenue 2 hr Work Time 56 min Transit Time Travel [PERSON…" at bounding box center [495, 202] width 860 height 736
click at [152, 192] on p "Travel" at bounding box center [151, 199] width 172 height 14
